Goal: Task Accomplishment & Management: Use online tool/utility

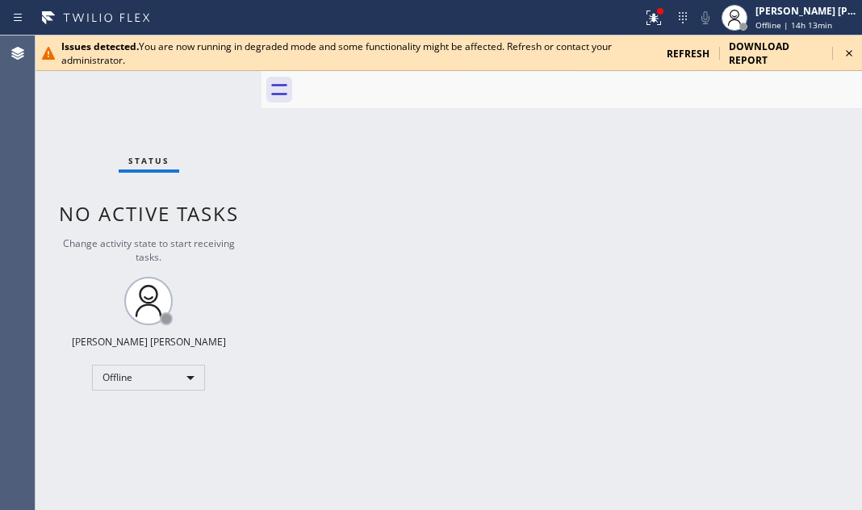
click at [765, 54] on icon at bounding box center [848, 53] width 19 height 19
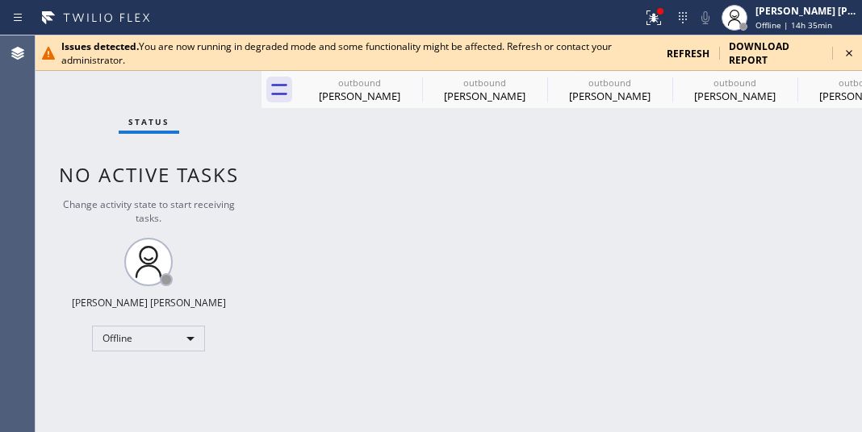
click at [765, 54] on icon at bounding box center [848, 53] width 19 height 19
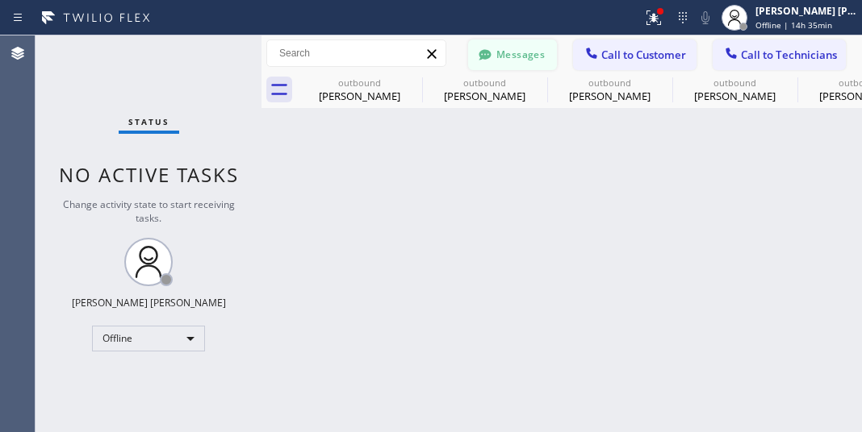
click at [471, 49] on button "Messages" at bounding box center [512, 55] width 89 height 31
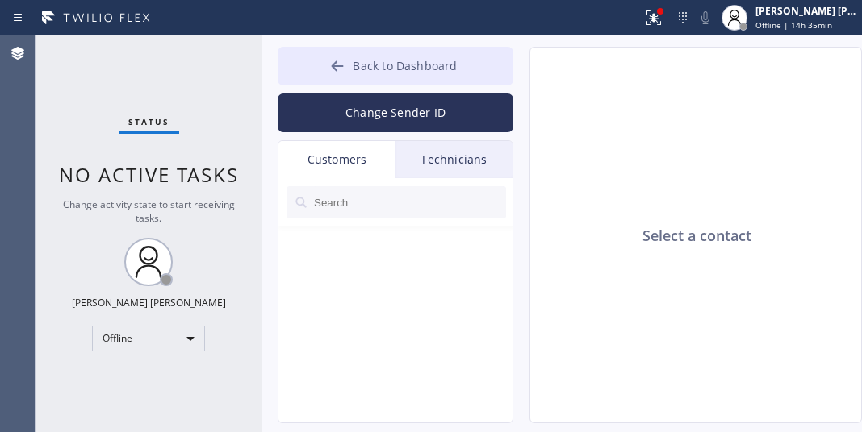
drag, startPoint x: 388, startPoint y: 73, endPoint x: 471, endPoint y: 77, distance: 83.2
click at [390, 73] on button "Back to Dashboard" at bounding box center [396, 66] width 236 height 39
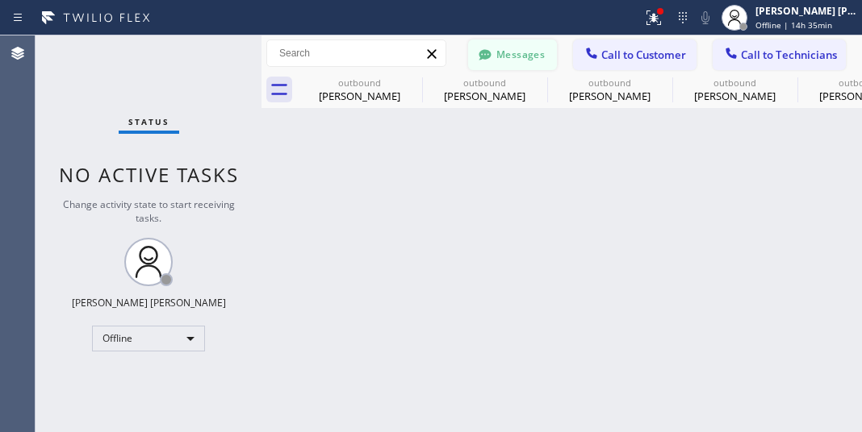
click at [516, 58] on button "Messages" at bounding box center [512, 55] width 89 height 31
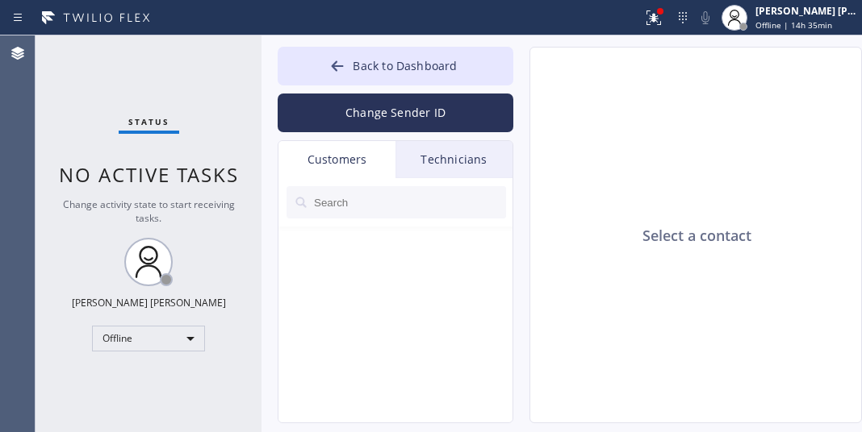
click at [173, 85] on div "Status No active tasks Change activity state to start receiving tasks. [PERSON_…" at bounding box center [148, 233] width 226 height 397
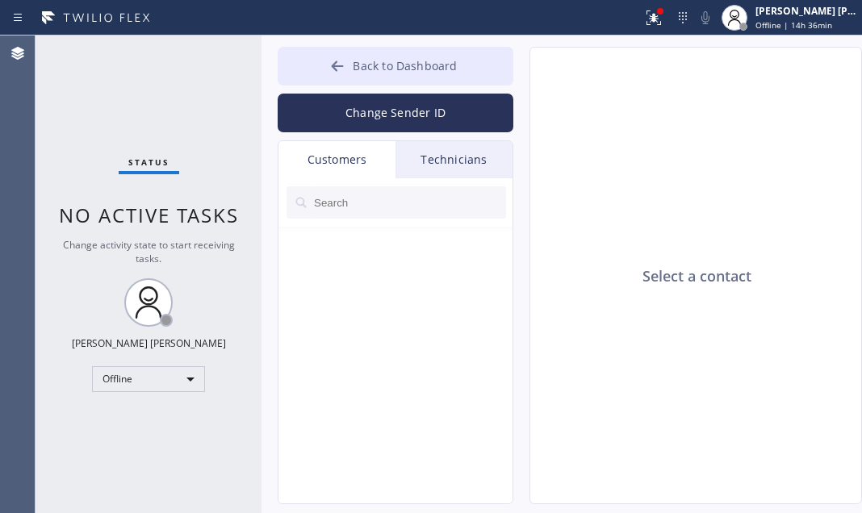
click at [398, 69] on span "Back to Dashboard" at bounding box center [405, 65] width 104 height 15
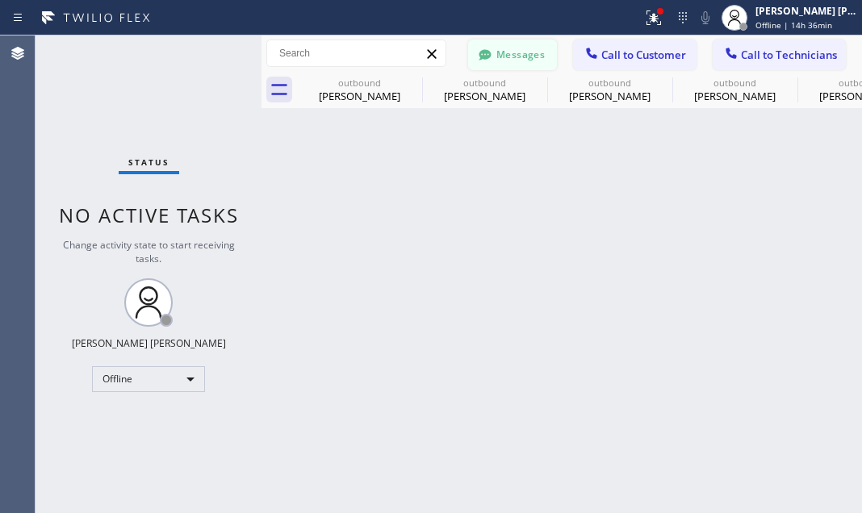
click at [521, 52] on button "Messages" at bounding box center [512, 55] width 89 height 31
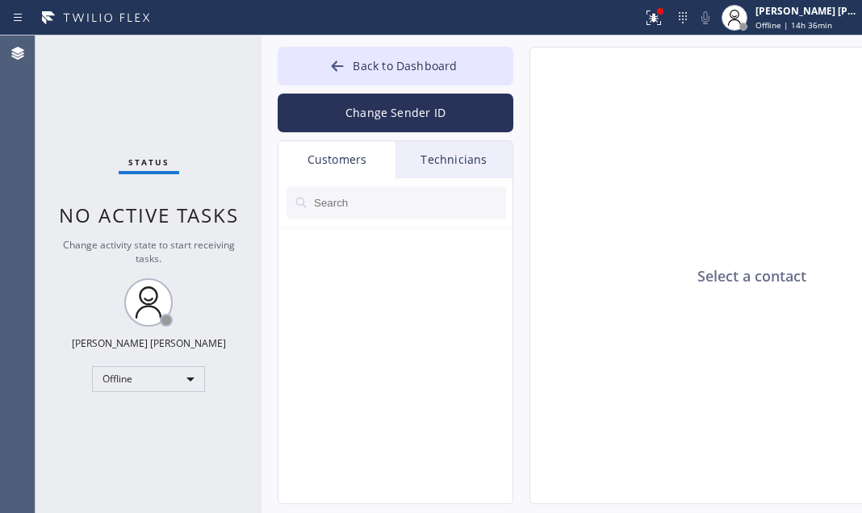
click at [374, 303] on div at bounding box center [396, 359] width 236 height 362
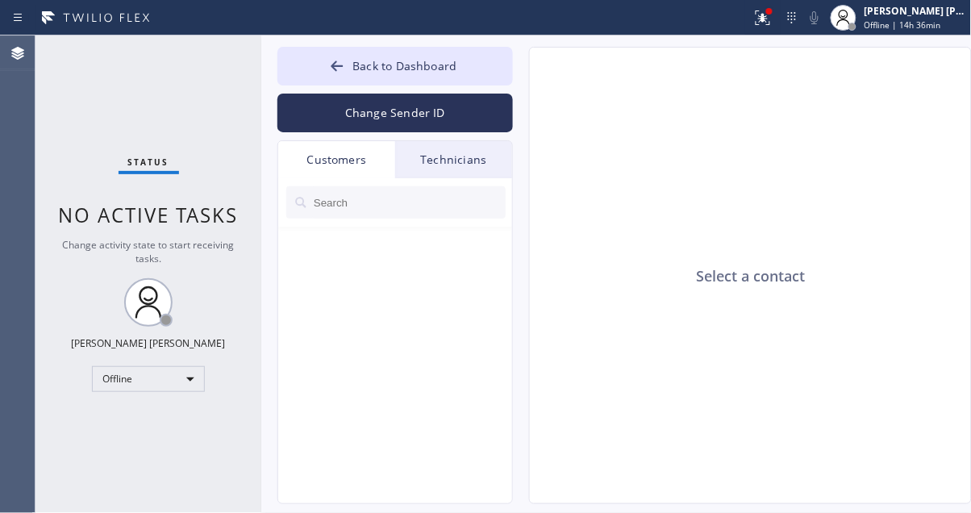
click at [361, 160] on div "Customers" at bounding box center [336, 159] width 117 height 37
click at [370, 155] on div "Customers" at bounding box center [336, 159] width 117 height 37
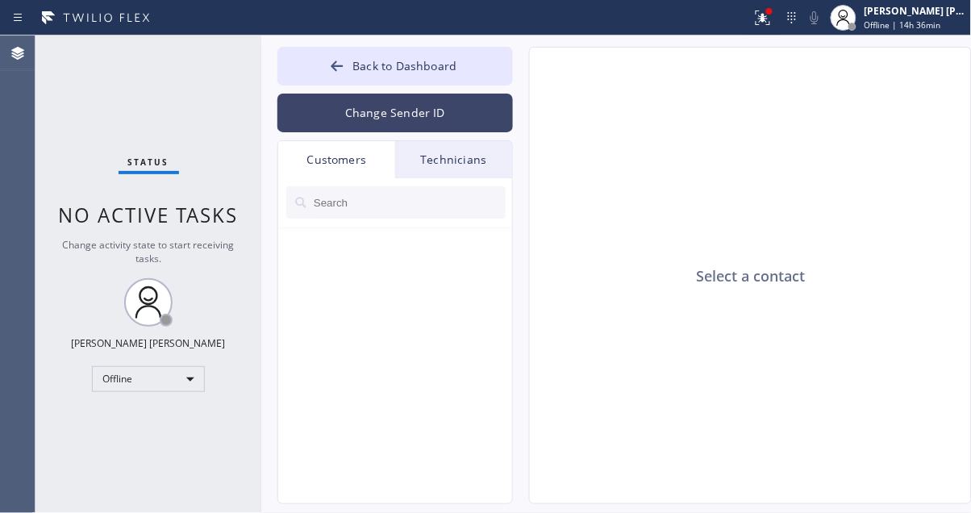
click at [404, 117] on button "Change Sender ID" at bounding box center [396, 113] width 236 height 39
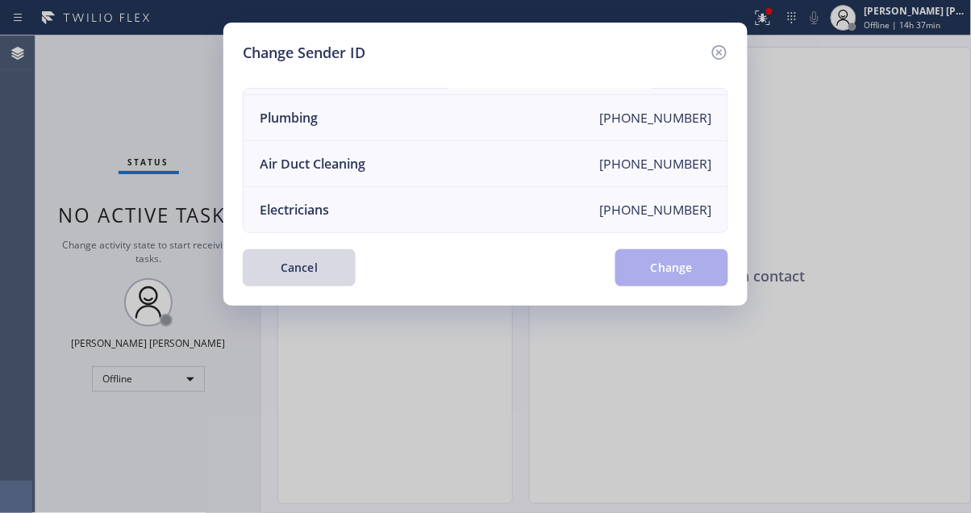
scroll to position [196, 0]
click at [449, 189] on li "Electricians [PHONE_NUMBER]" at bounding box center [486, 209] width 484 height 45
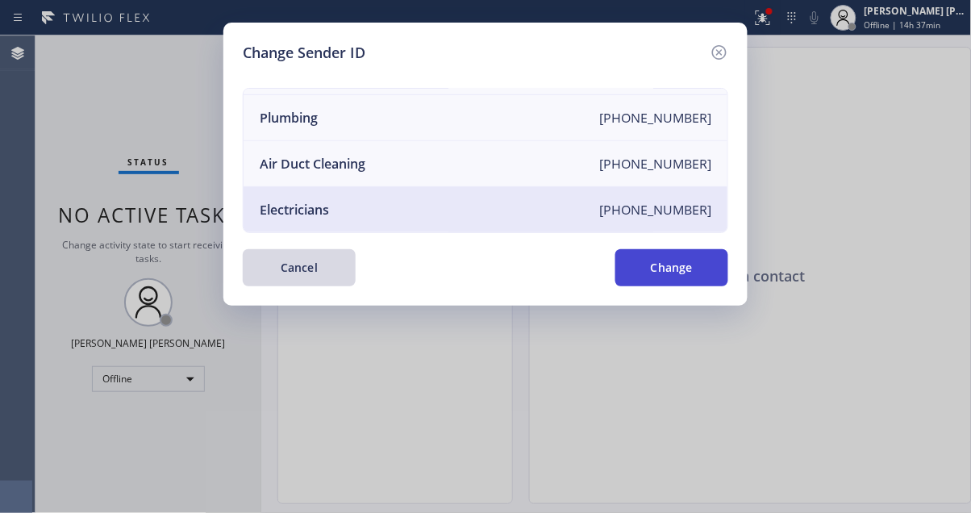
click at [680, 283] on button "Change" at bounding box center [672, 267] width 113 height 37
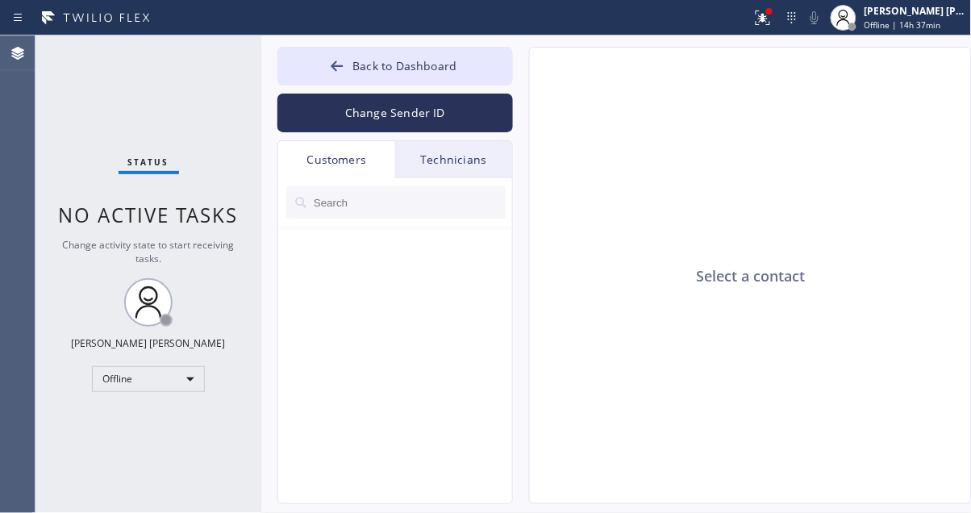
click at [379, 112] on button "Change Sender ID" at bounding box center [396, 113] width 236 height 39
click at [0, 0] on li "Appliance Repair [PHONE_NUMBER]" at bounding box center [0, 0] width 0 height 0
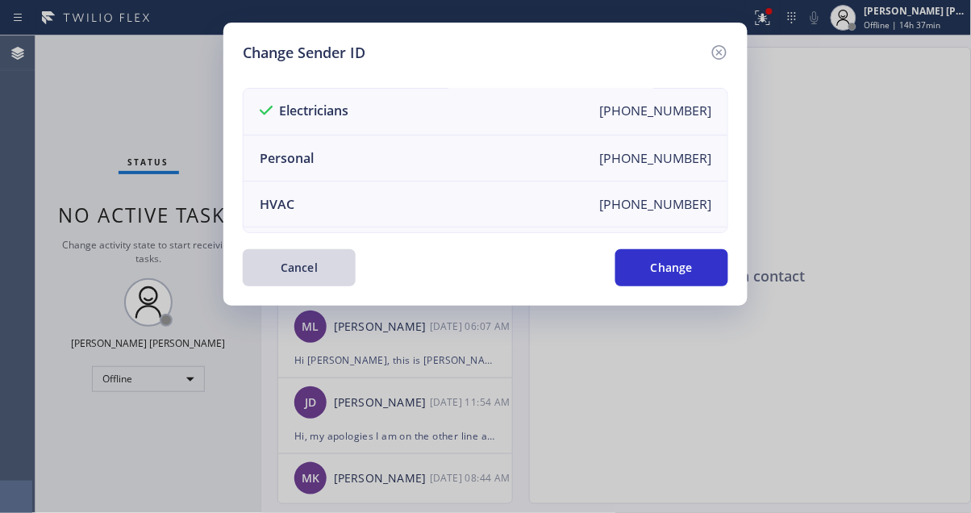
scroll to position [0, 0]
click at [378, 170] on li "Personal [PHONE_NUMBER]" at bounding box center [486, 159] width 484 height 46
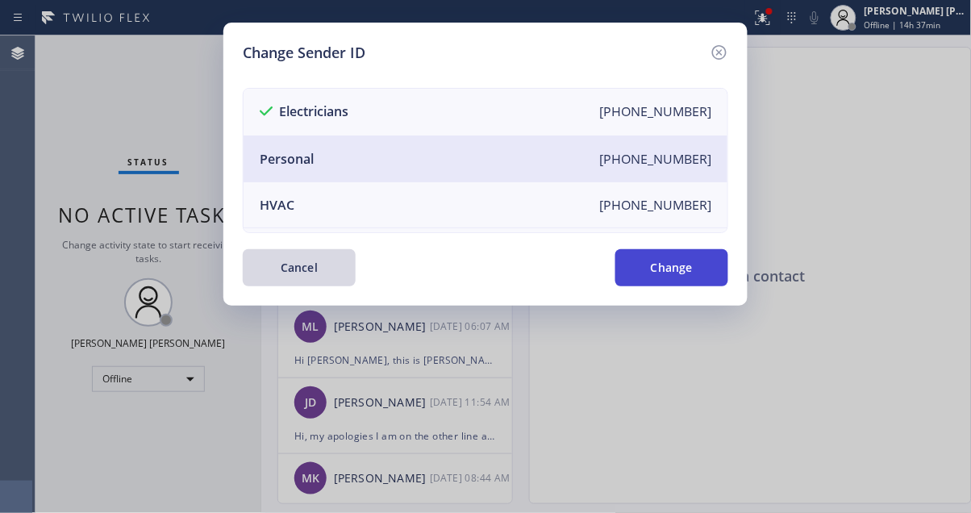
click at [675, 273] on button "Change" at bounding box center [672, 267] width 113 height 37
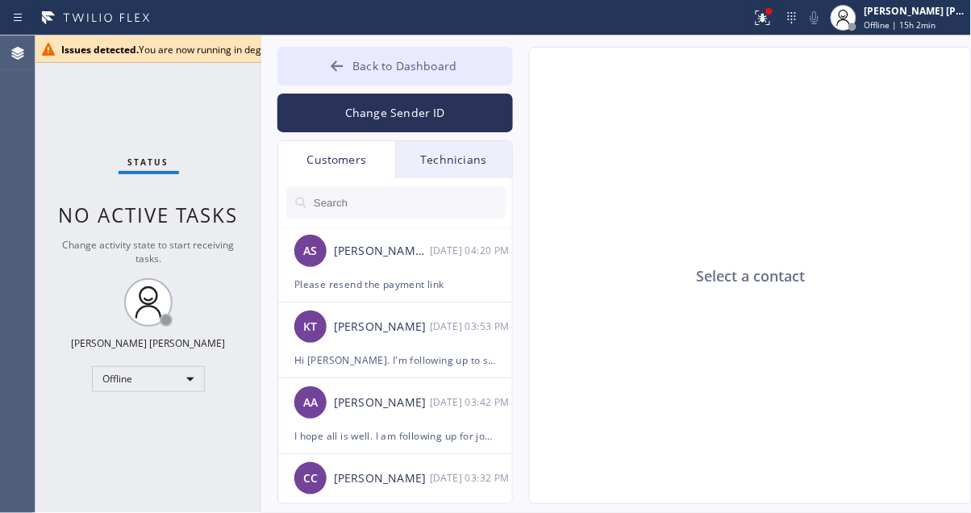
click at [345, 58] on icon at bounding box center [337, 66] width 16 height 16
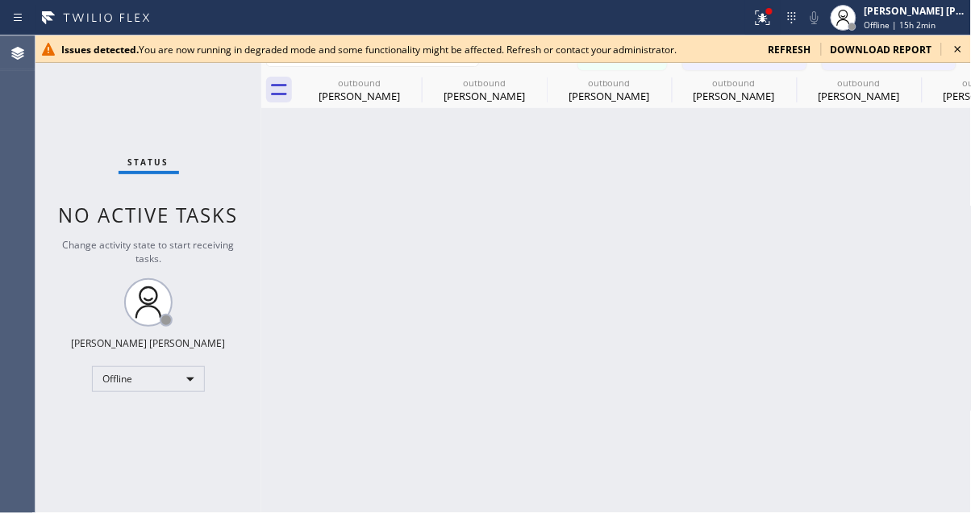
click at [765, 48] on icon at bounding box center [958, 49] width 19 height 19
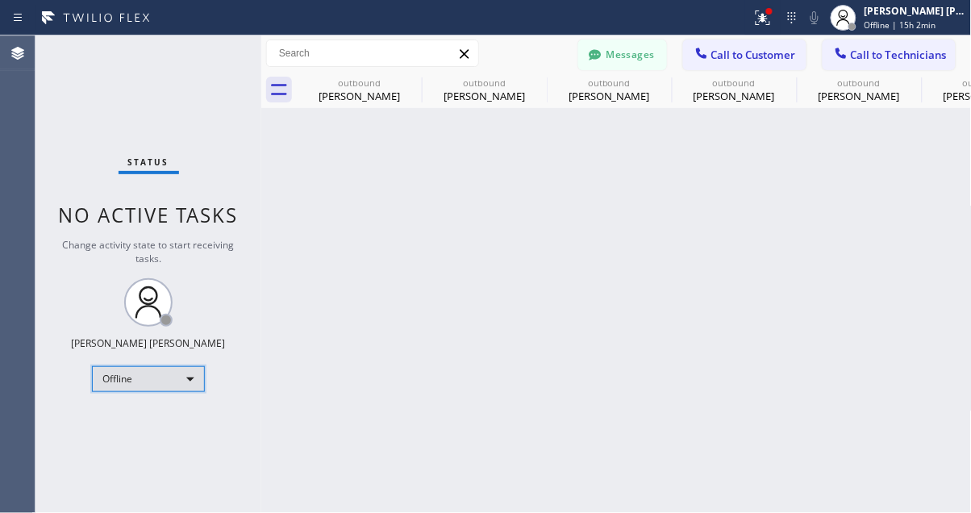
click at [156, 386] on div "Offline" at bounding box center [148, 379] width 113 height 26
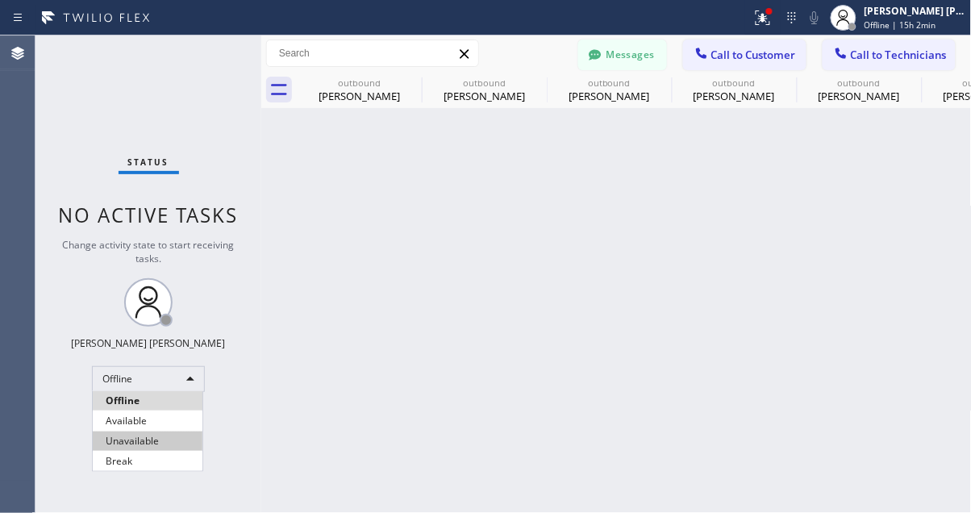
click at [144, 432] on li "Unavailable" at bounding box center [148, 441] width 110 height 19
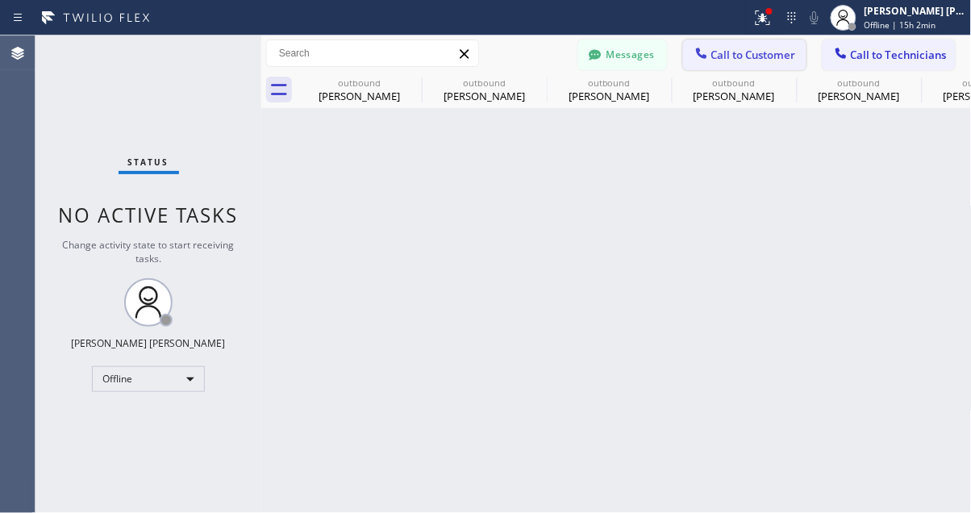
click at [747, 54] on span "Call to Customer" at bounding box center [754, 55] width 85 height 15
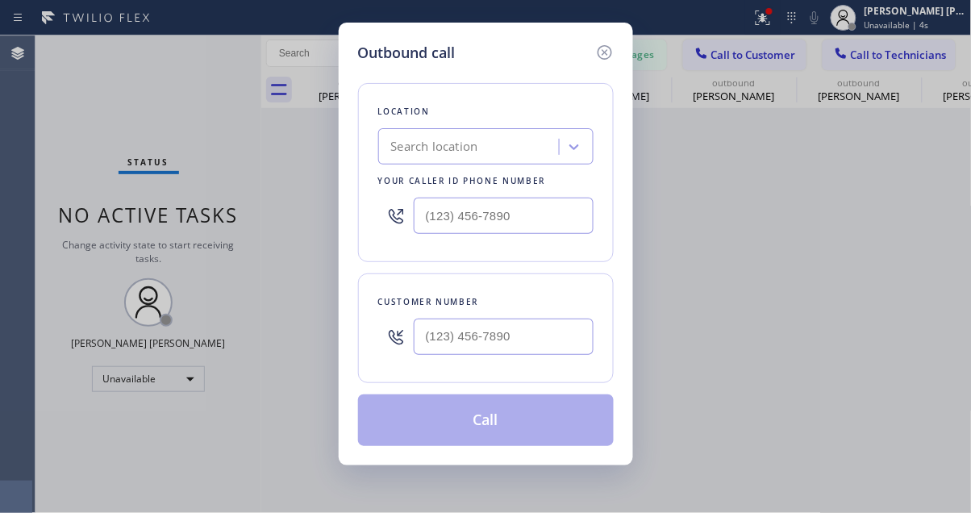
drag, startPoint x: 119, startPoint y: 51, endPoint x: 111, endPoint y: 15, distance: 37.2
click at [119, 51] on div "Outbound call Location Search location Your caller id phone number Customer num…" at bounding box center [485, 256] width 971 height 513
click at [110, 431] on div "Outbound call Location Search location Your caller id phone number Customer num…" at bounding box center [485, 256] width 971 height 513
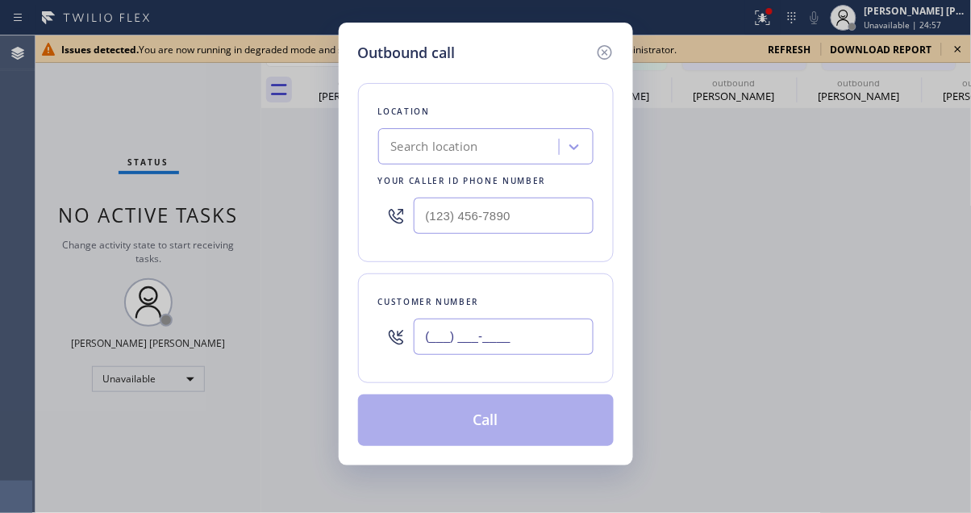
click at [469, 340] on input "(___) ___-____" at bounding box center [504, 337] width 180 height 36
paste input "text"
type input "(___) ___-____"
paste input "818) 723-3383"
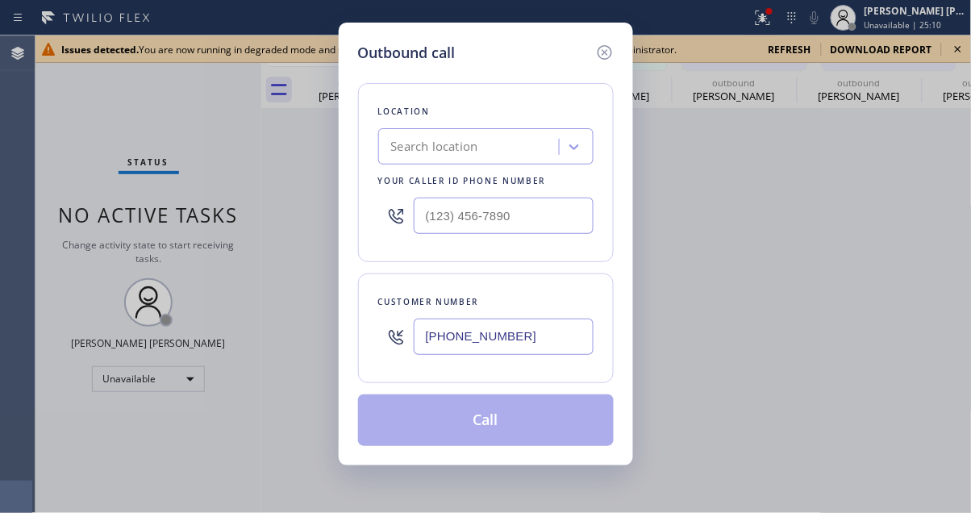
type input "[PHONE_NUMBER]"
drag, startPoint x: 91, startPoint y: 229, endPoint x: 144, endPoint y: 223, distance: 52.7
click at [101, 227] on div "Outbound call Location Search location Your caller id phone number Customer num…" at bounding box center [485, 256] width 971 height 513
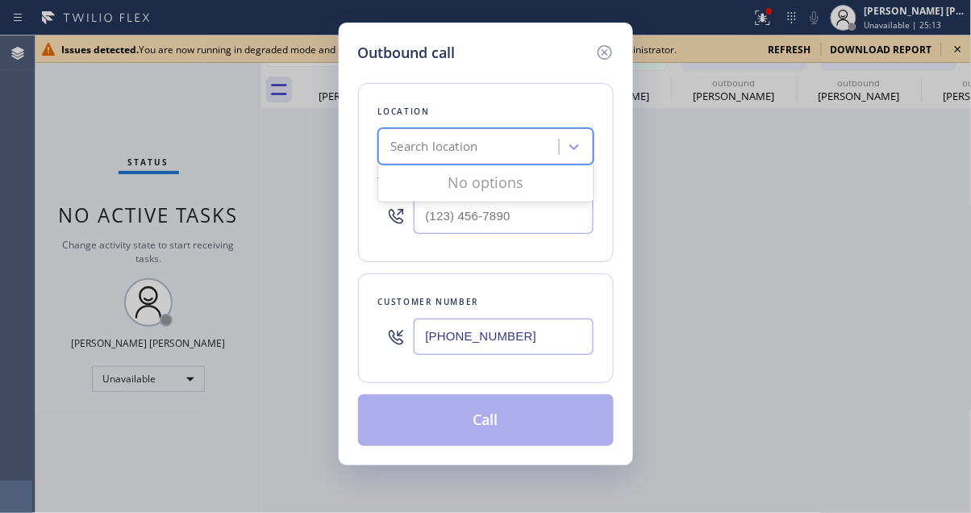
click at [512, 130] on div "Search location" at bounding box center [485, 146] width 215 height 36
paste input "Blue Moon Electrical [GEOGRAPHIC_DATA]"
type input "Blue Moon Electrical [GEOGRAPHIC_DATA]"
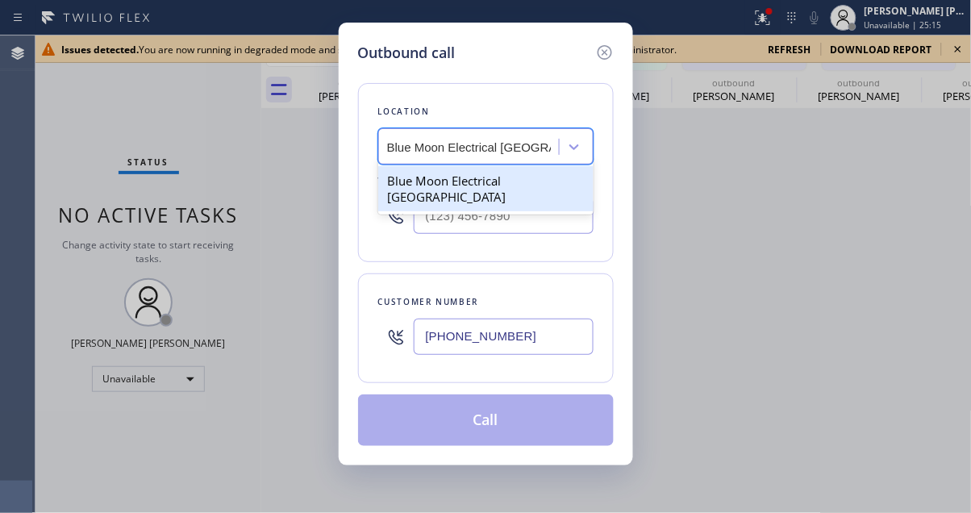
click at [493, 177] on div "Blue Moon Electrical [GEOGRAPHIC_DATA]" at bounding box center [485, 188] width 215 height 45
type input "[PHONE_NUMBER]"
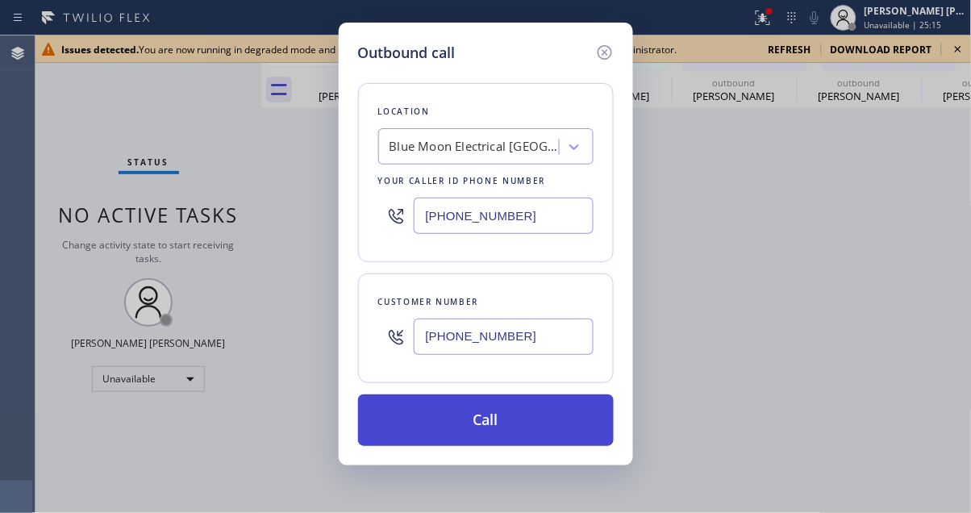
click at [501, 432] on button "Call" at bounding box center [486, 421] width 256 height 52
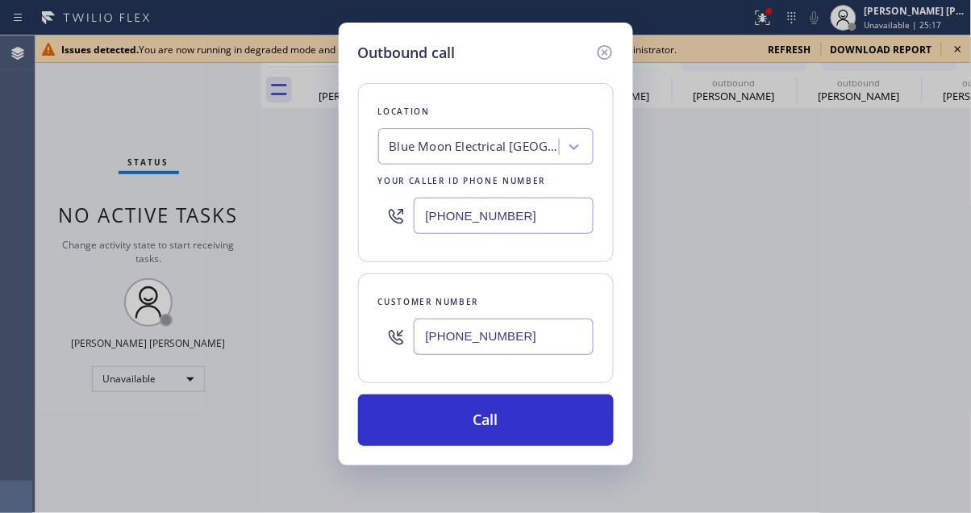
click at [505, 428] on div "Back to Dashboard Change Sender ID Customers Technicians AS Arna [PERSON_NAME] …" at bounding box center [616, 274] width 711 height 478
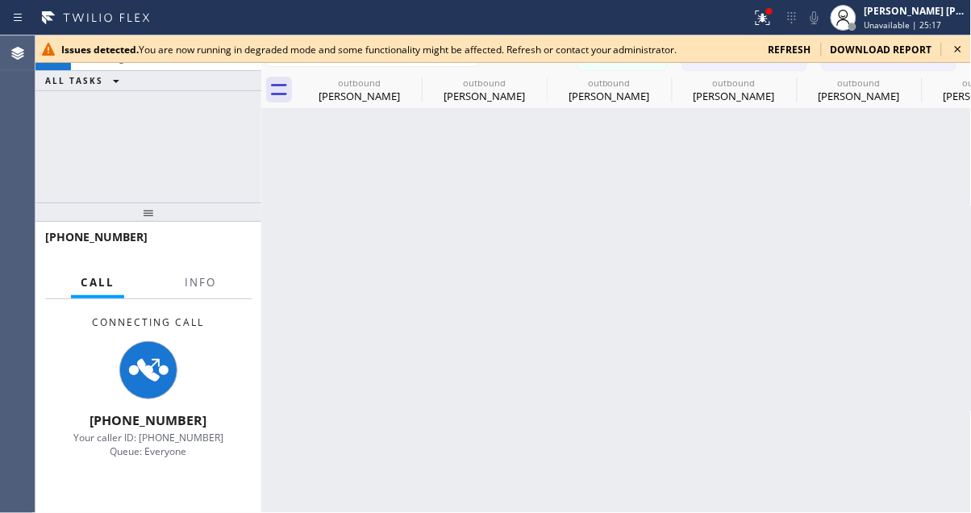
click at [765, 48] on icon at bounding box center [958, 49] width 19 height 19
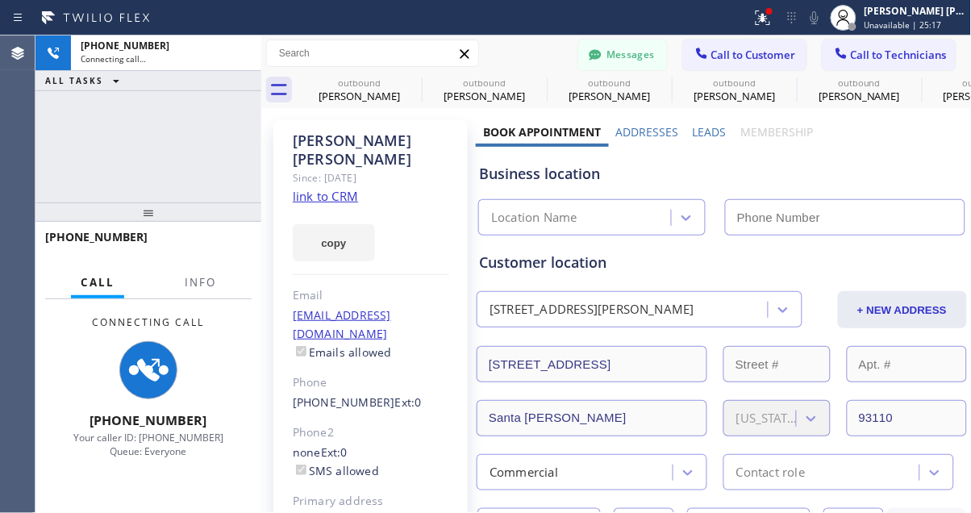
click at [182, 151] on div "[PHONE_NUMBER] Connecting call… ALL TASKS ALL TASKS ACTIVE TASKS TASKS IN WRAP …" at bounding box center [148, 118] width 226 height 167
type input "[PHONE_NUMBER]"
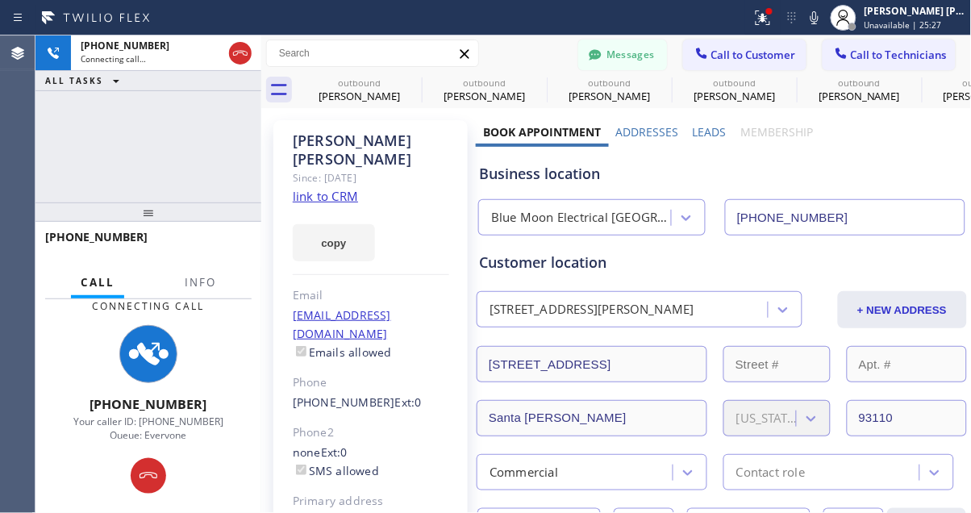
click at [197, 246] on div at bounding box center [142, 253] width 195 height 14
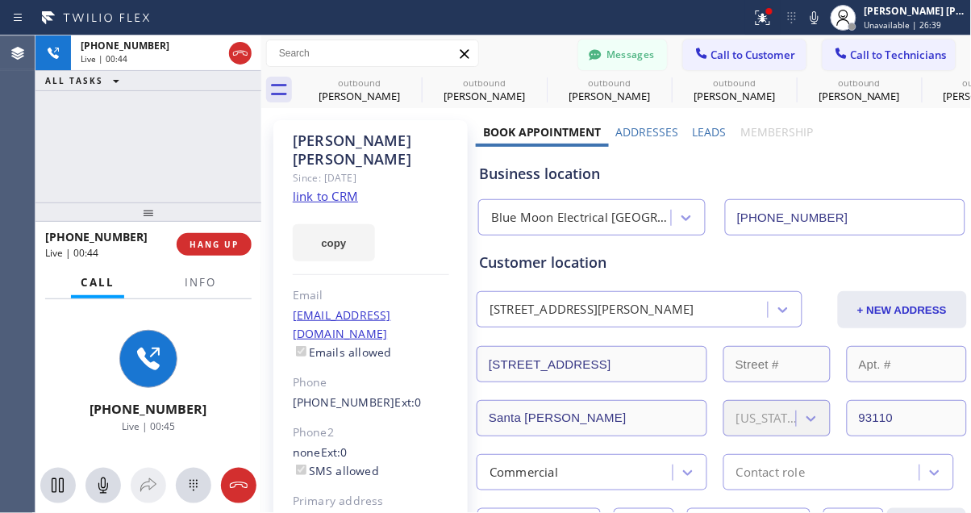
click at [161, 126] on div "[PHONE_NUMBER] Live | 00:44 ALL TASKS ALL TASKS ACTIVE TASKS TASKS IN WRAP UP" at bounding box center [148, 118] width 226 height 167
click at [222, 244] on span "HANG UP" at bounding box center [214, 244] width 49 height 11
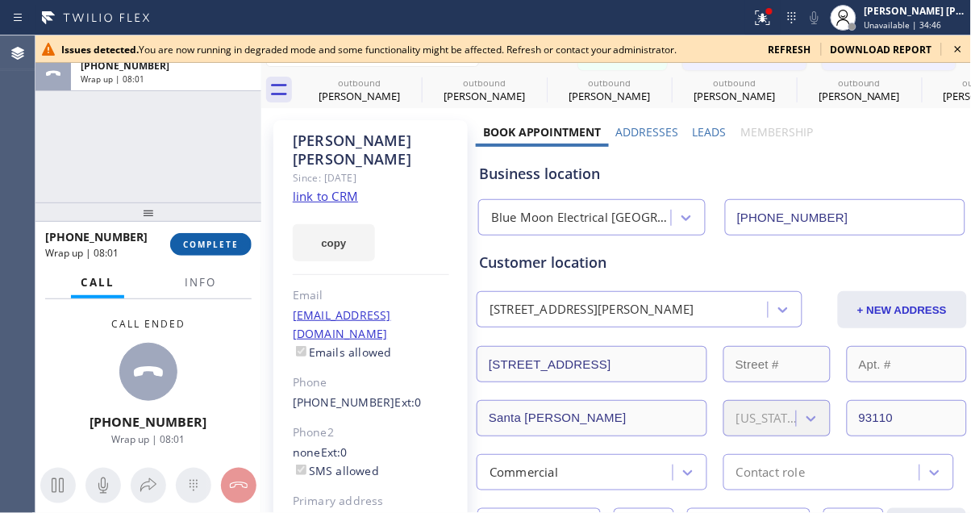
click at [238, 241] on span "COMPLETE" at bounding box center [211, 244] width 56 height 11
click at [765, 52] on icon at bounding box center [958, 49] width 19 height 19
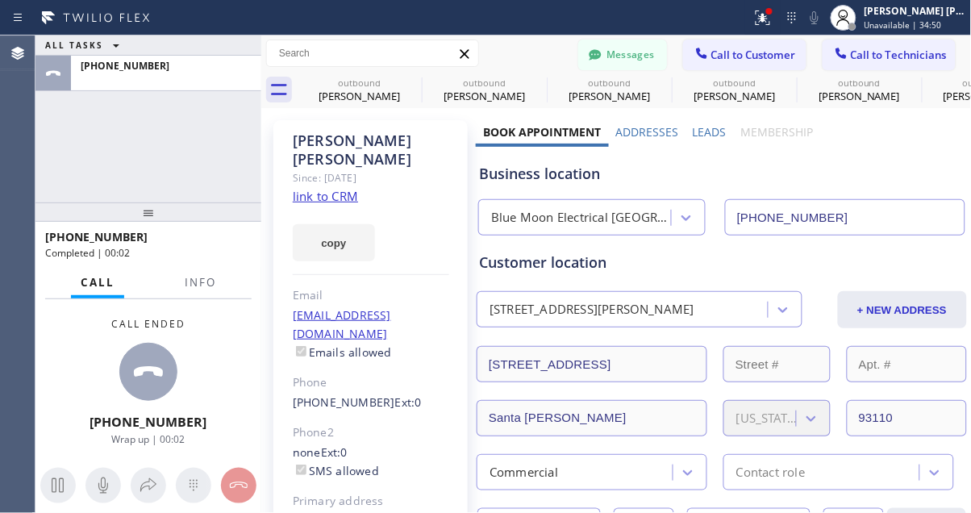
click at [112, 135] on div "ALL TASKS ALL TASKS ACTIVE TASKS TASKS IN WRAP UP [PHONE_NUMBER]" at bounding box center [148, 118] width 226 height 167
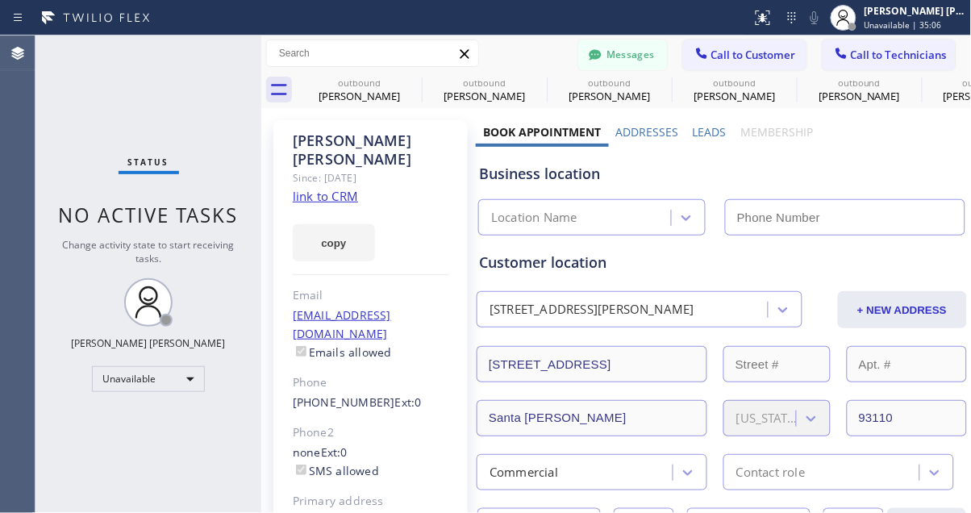
type input "[PHONE_NUMBER]"
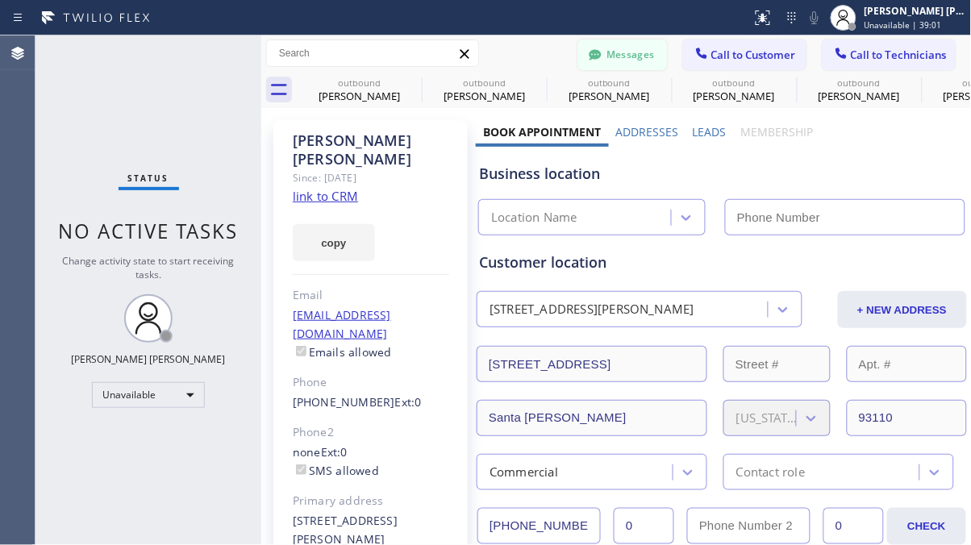
click at [633, 59] on button "Messages" at bounding box center [622, 55] width 89 height 31
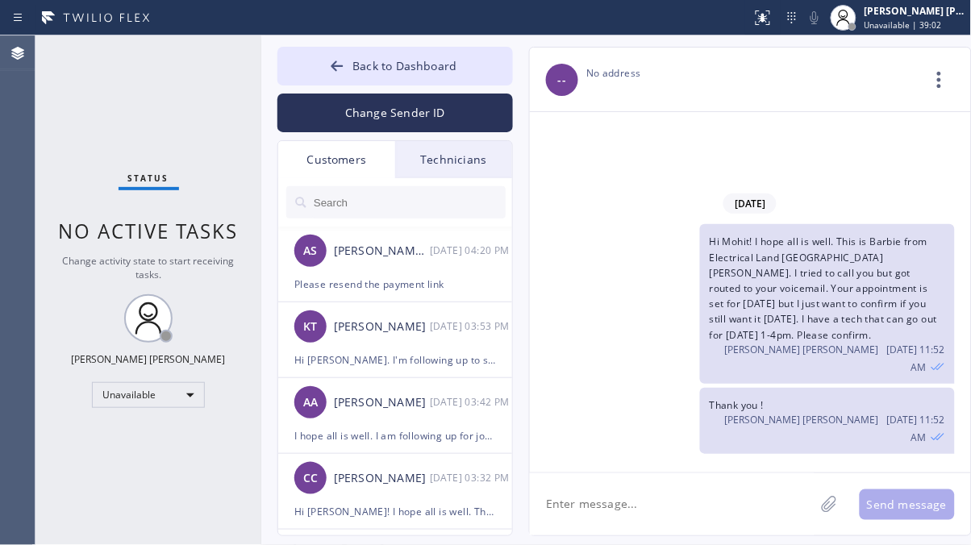
click at [432, 215] on input "text" at bounding box center [409, 202] width 194 height 32
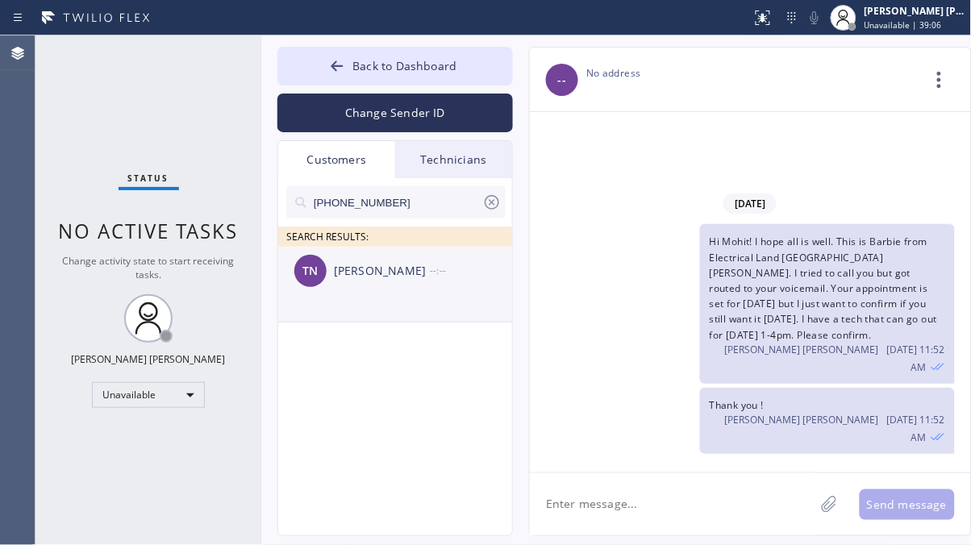
click at [374, 282] on div "TN Thomas Nickenson --:--" at bounding box center [396, 271] width 236 height 48
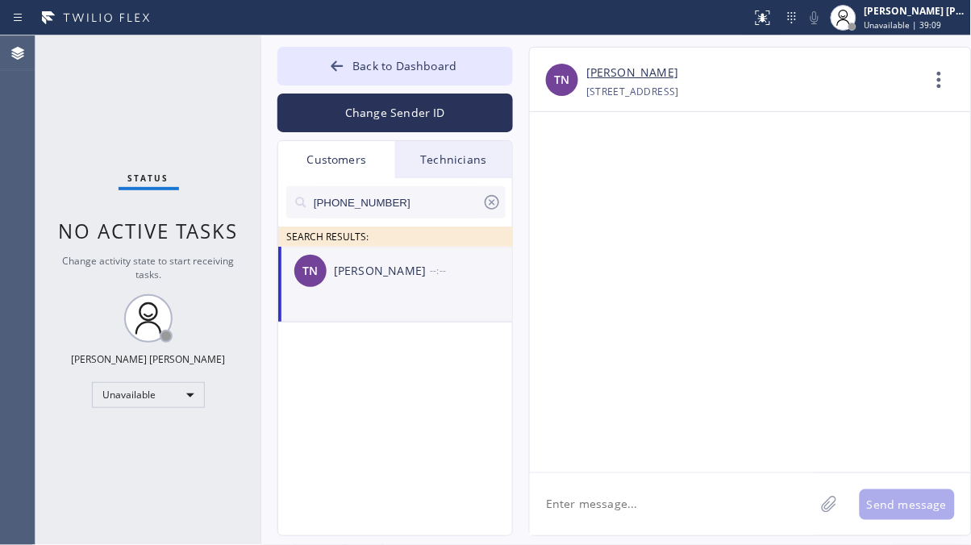
click at [593, 503] on textarea at bounding box center [672, 505] width 285 height 62
type textarea "gO"
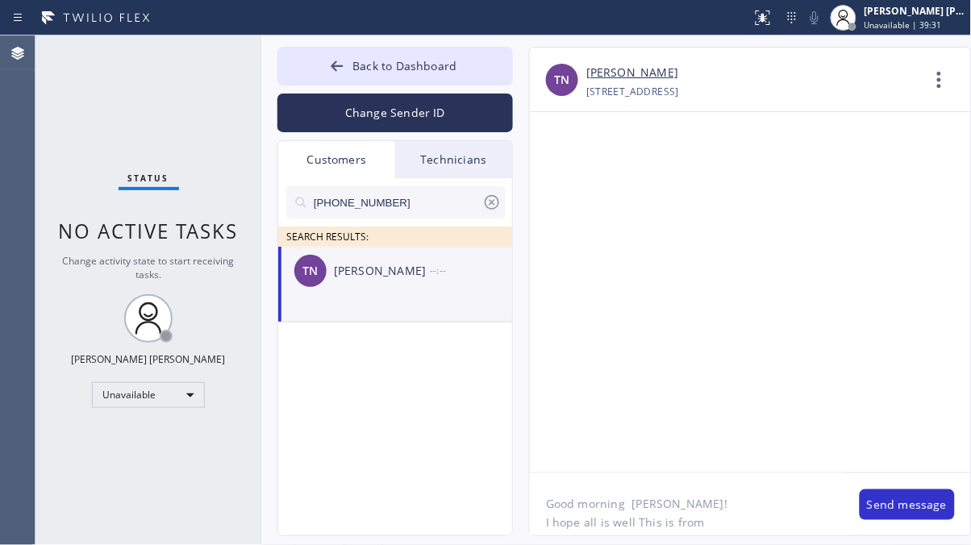
drag, startPoint x: 129, startPoint y: 479, endPoint x: 372, endPoint y: 542, distance: 250.9
click at [135, 479] on div "Status No active tasks Change activity state to start receiving tasks. Ashley B…" at bounding box center [148, 290] width 226 height 510
click at [764, 512] on textarea "Good morning Thomas! I hope all is well This is from" at bounding box center [687, 505] width 314 height 62
paste textarea "High Voltage Electrical Santa Paula"
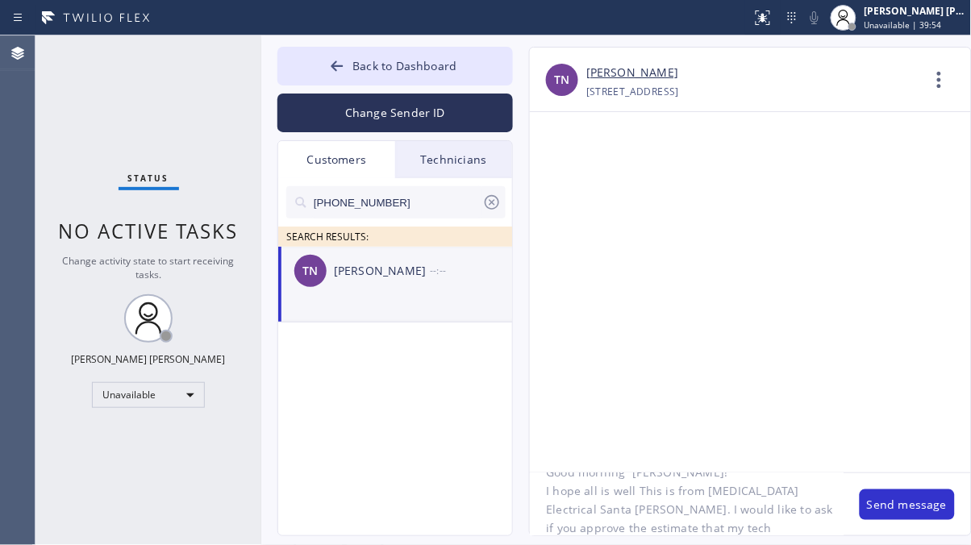
click at [790, 512] on textarea "Good morning Thomas! I hope all is well This is from High Voltage Electrical Sa…" at bounding box center [687, 505] width 314 height 62
click at [816, 512] on textarea "Good morning Thomas! I hope all is well This is from High Voltage Electrical Sa…" at bounding box center [687, 505] width 314 height 62
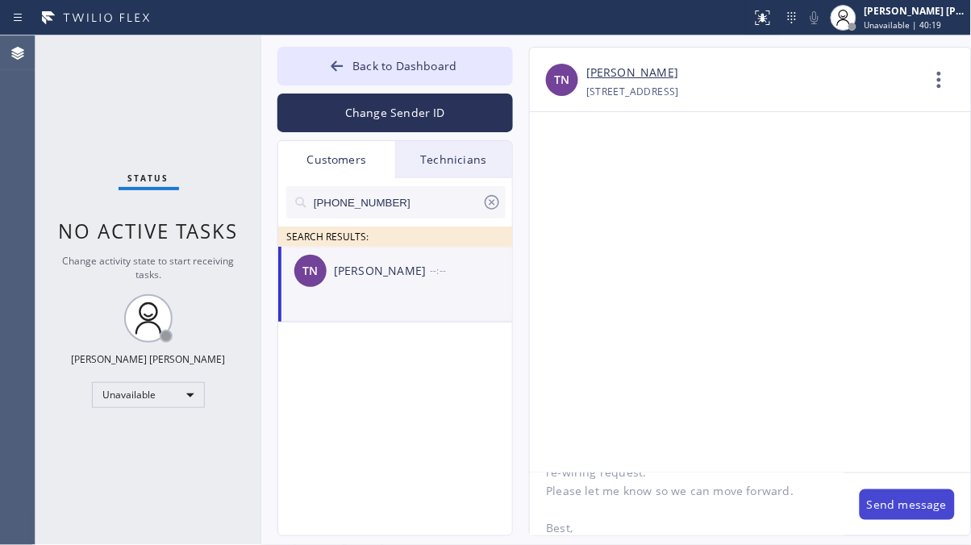
type textarea "Good morning Thomas! I hope all is well This is from High Voltage Electrical Sa…"
click at [935, 507] on button "Send message" at bounding box center [907, 505] width 95 height 31
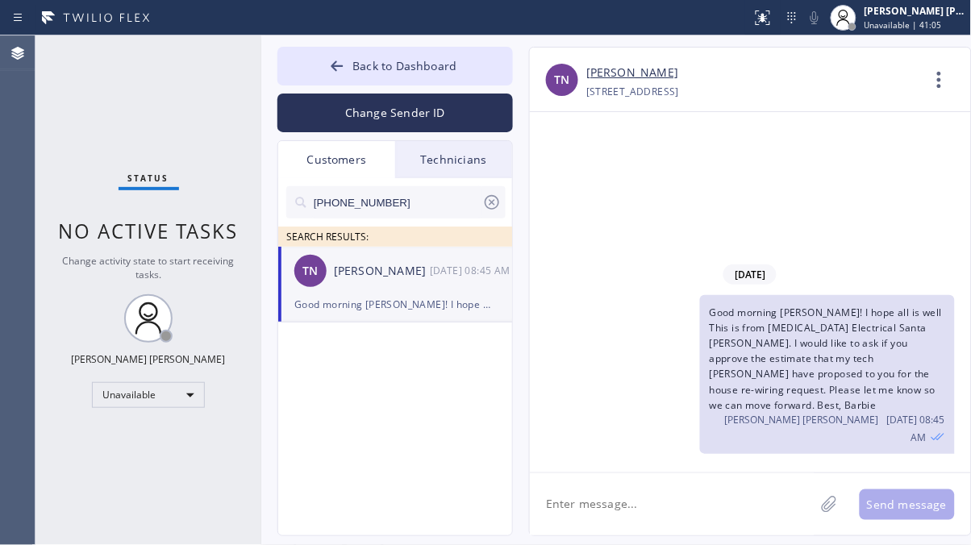
drag, startPoint x: 103, startPoint y: 449, endPoint x: 101, endPoint y: 406, distance: 43.6
click at [103, 449] on div "Status No active tasks Change activity state to start receiving tasks. Ashley B…" at bounding box center [148, 290] width 226 height 510
click at [158, 385] on div "Unavailable" at bounding box center [148, 395] width 113 height 26
click at [128, 418] on li "Offline" at bounding box center [148, 416] width 110 height 19
click at [153, 411] on div "Status No active tasks Change activity state to start receiving tasks. [PERSON_…" at bounding box center [148, 290] width 226 height 510
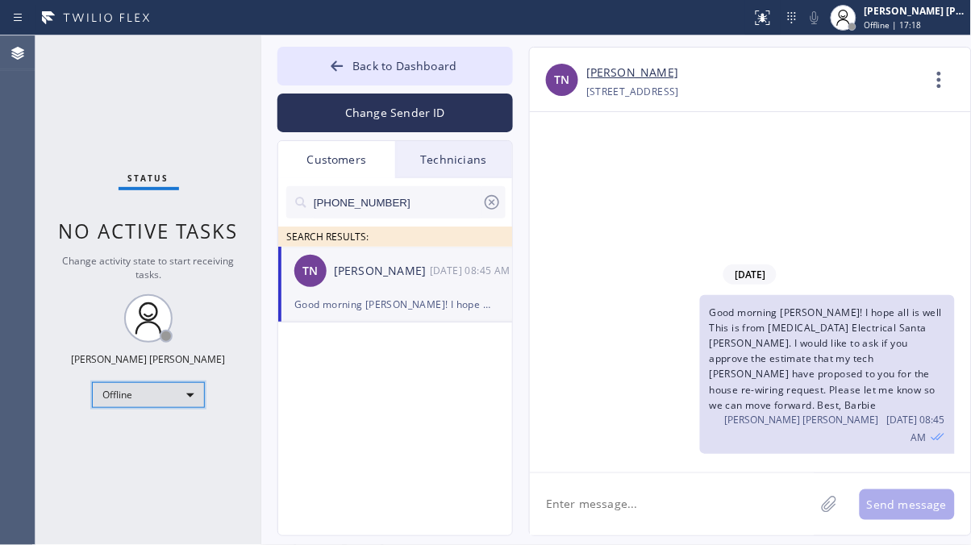
click at [167, 384] on div "Offline" at bounding box center [148, 395] width 113 height 26
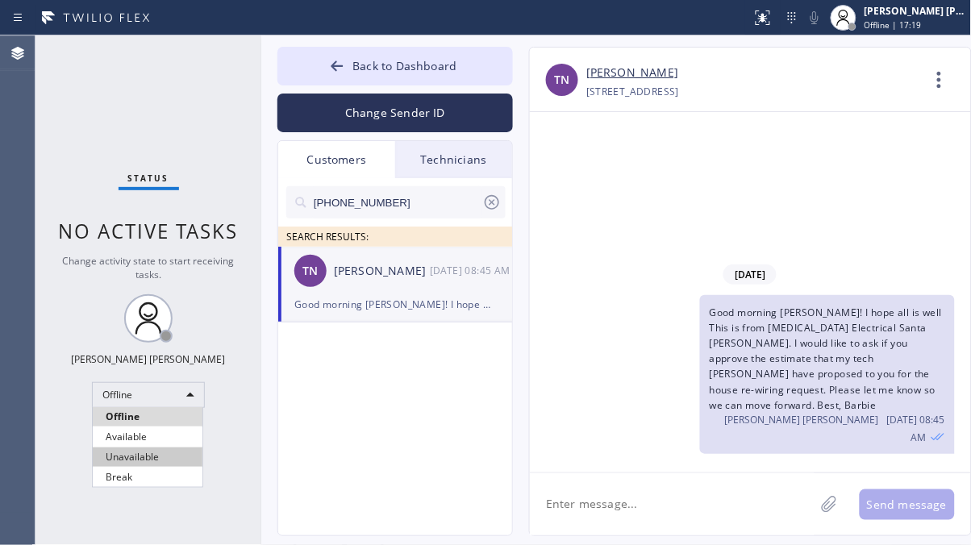
click at [127, 454] on li "Unavailable" at bounding box center [148, 457] width 110 height 19
click at [338, 73] on icon at bounding box center [337, 66] width 16 height 16
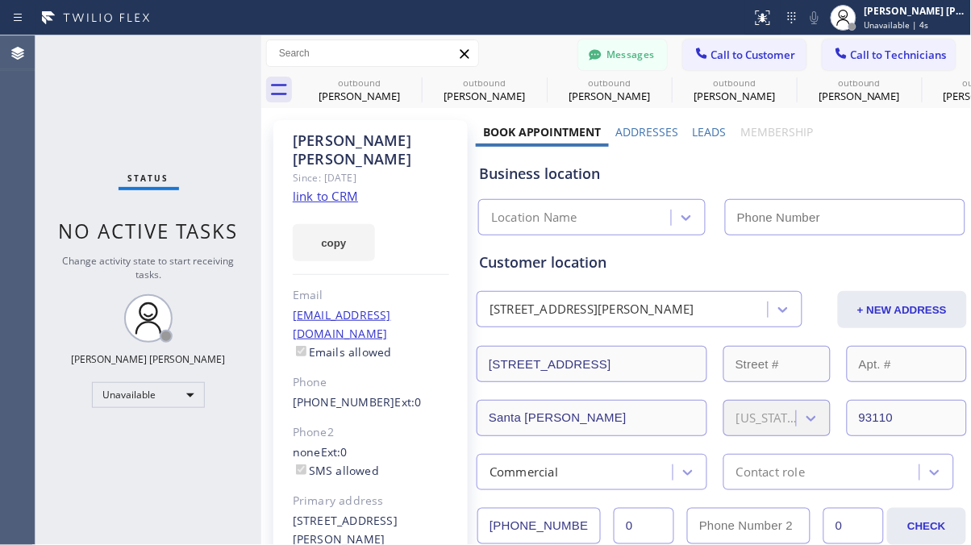
drag, startPoint x: 49, startPoint y: 118, endPoint x: 80, endPoint y: 116, distance: 30.7
click at [48, 117] on div "Status No active tasks Change activity state to start receiving tasks. Ashley B…" at bounding box center [148, 290] width 226 height 510
click at [741, 44] on button "Call to Customer" at bounding box center [744, 55] width 123 height 31
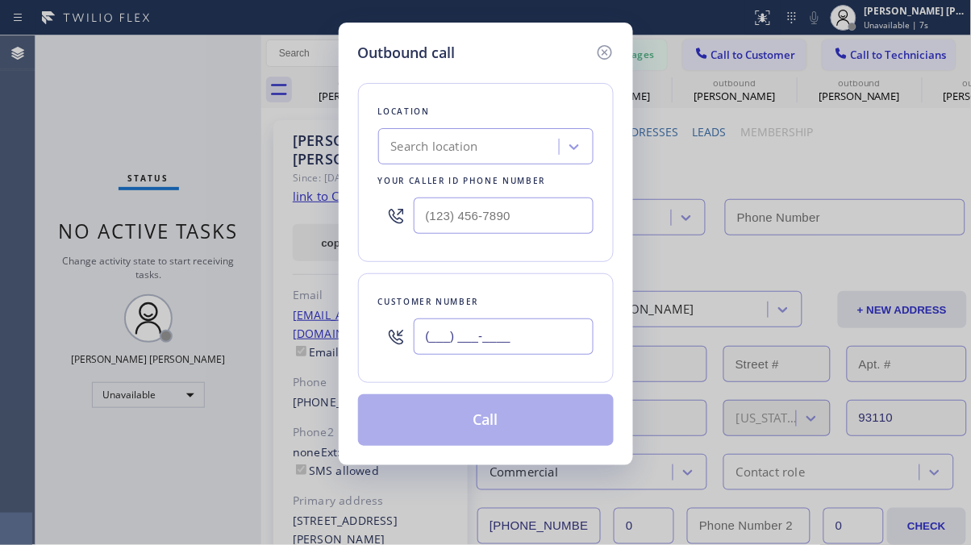
click at [466, 341] on input "(___) ___-____" at bounding box center [504, 337] width 180 height 36
paste input "805) 218-4448"
type input "(805) 218-4448"
drag, startPoint x: 74, startPoint y: 50, endPoint x: 81, endPoint y: 56, distance: 9.2
click at [74, 50] on div "Outbound call Location Search location Your caller id phone number Customer num…" at bounding box center [485, 272] width 971 height 545
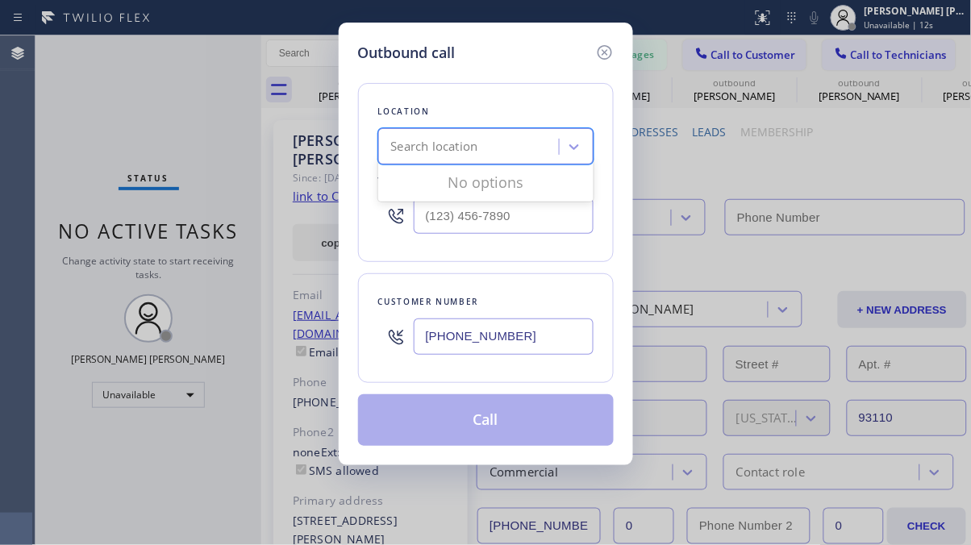
click at [512, 142] on div "Search location" at bounding box center [471, 147] width 176 height 28
paste input "High Voltage Electrical Ojai"
type input "High Voltage Electrical Ojai"
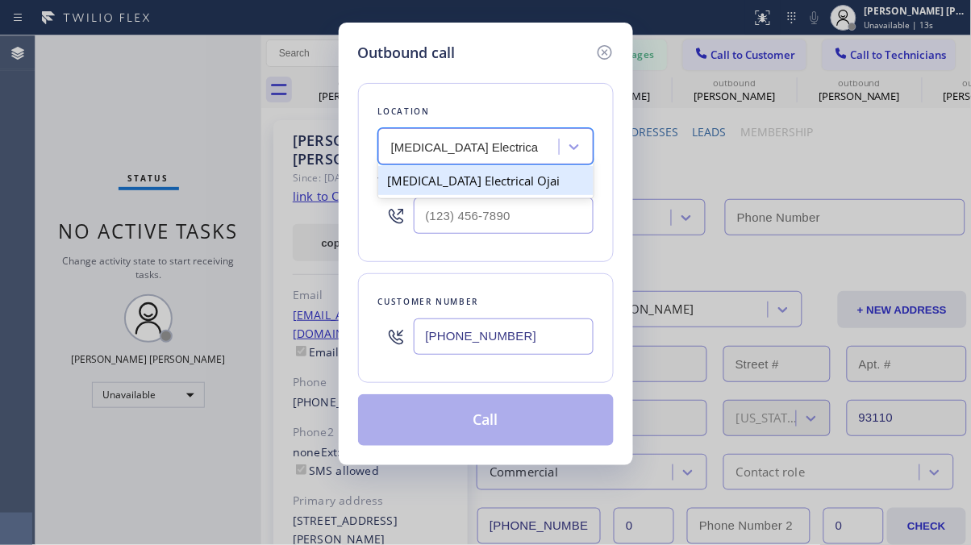
click at [472, 189] on div "High Voltage Electrical Ojai" at bounding box center [485, 180] width 215 height 29
type input "(805) 222-7808"
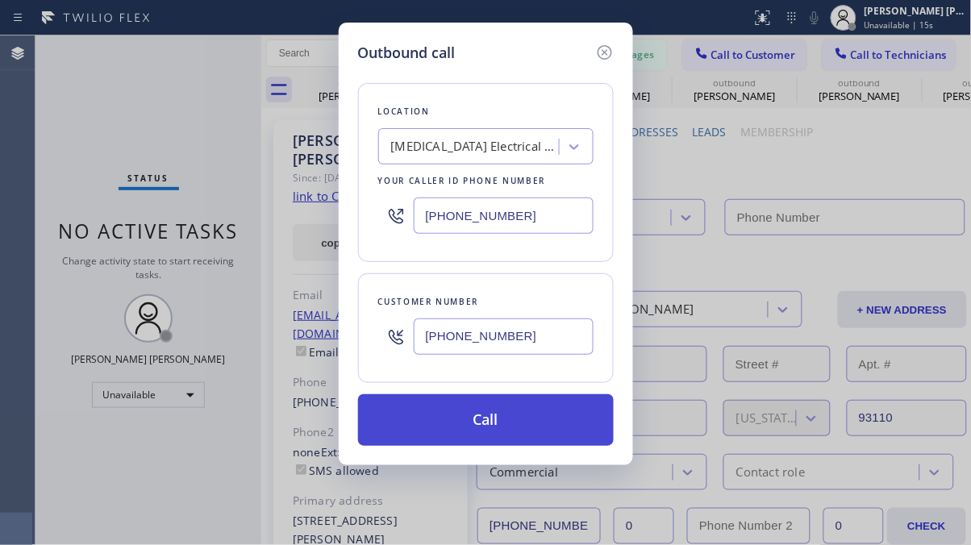
click at [498, 412] on button "Call" at bounding box center [486, 421] width 256 height 52
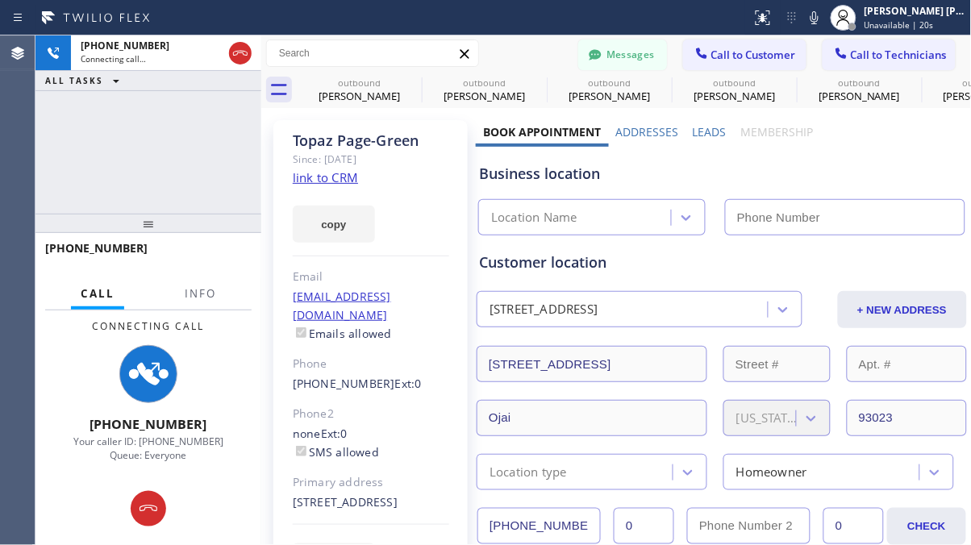
type input "(805) 222-7808"
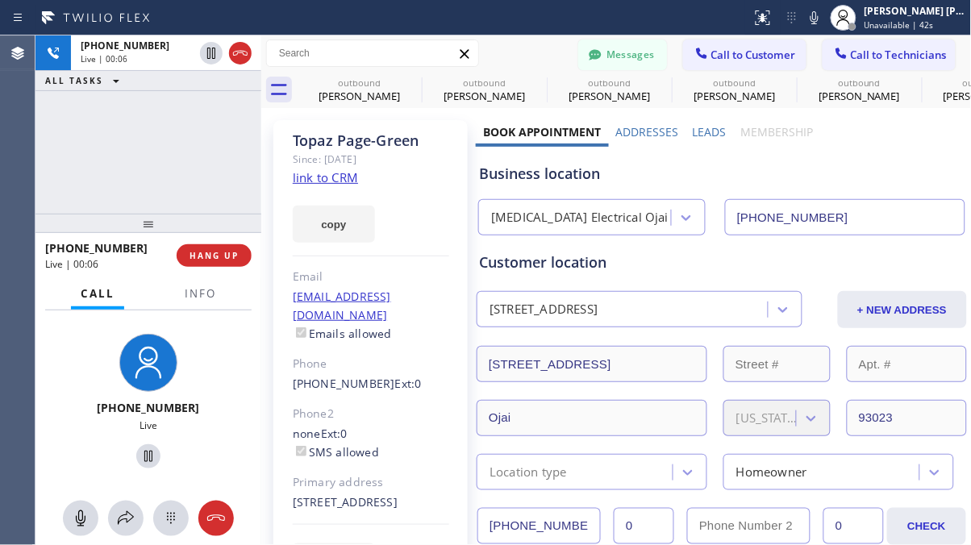
click at [72, 173] on div "+18052184448 Live | 00:06 ALL TASKS ALL TASKS ACTIVE TASKS TASKS IN WRAP UP" at bounding box center [148, 124] width 226 height 178
click at [123, 155] on div "+18052184448 Live | 00:23 ALL TASKS ALL TASKS ACTIVE TASKS TASKS IN WRAP UP" at bounding box center [148, 124] width 226 height 178
click at [170, 132] on div "+18052184448 Live | 00:25 ALL TASKS ALL TASKS ACTIVE TASKS TASKS IN WRAP UP" at bounding box center [148, 124] width 226 height 178
